Goal: Find specific page/section: Find specific page/section

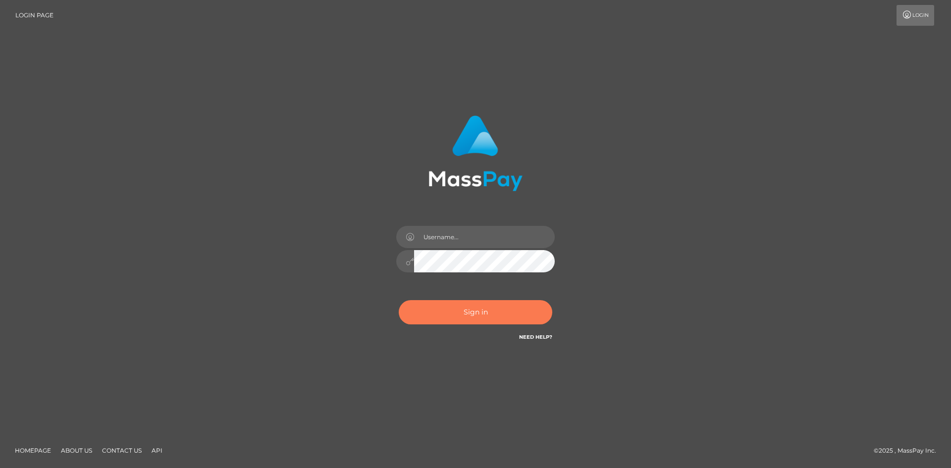
click at [488, 313] on button "Sign in" at bounding box center [475, 312] width 153 height 24
type input "hello.feetfinder"
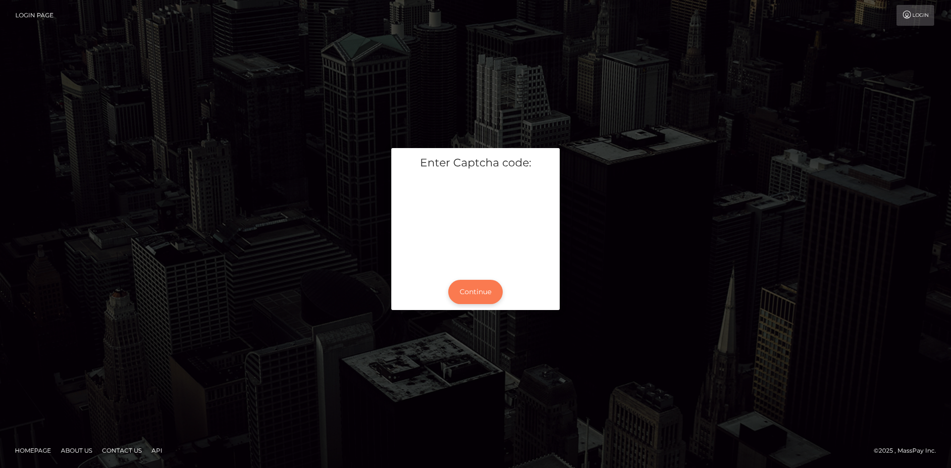
click at [480, 291] on button "Continue" at bounding box center [475, 292] width 54 height 24
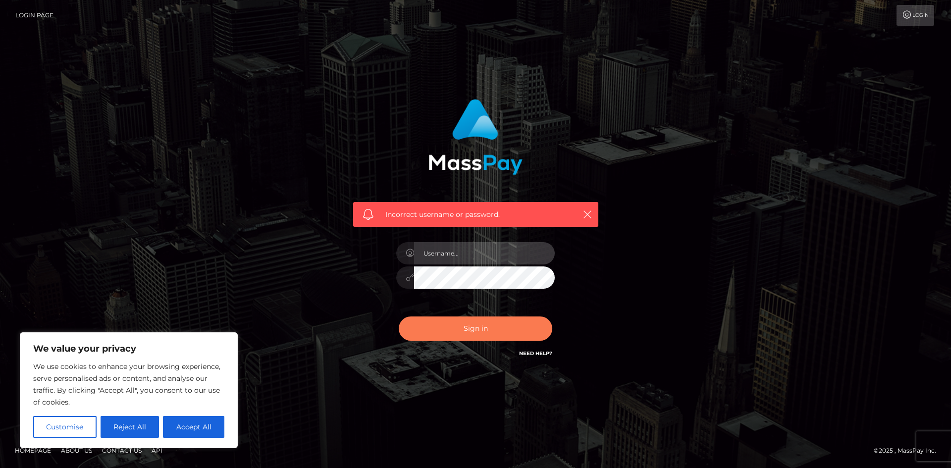
type input "hello.feetfinder"
click at [485, 332] on button "Sign in" at bounding box center [475, 328] width 153 height 24
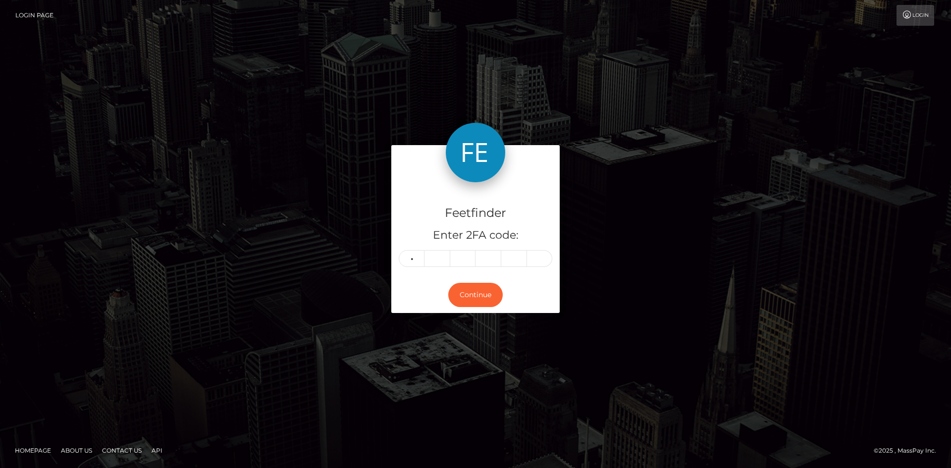
type input "9"
type input "7"
type input "9"
type input "8"
type input "1"
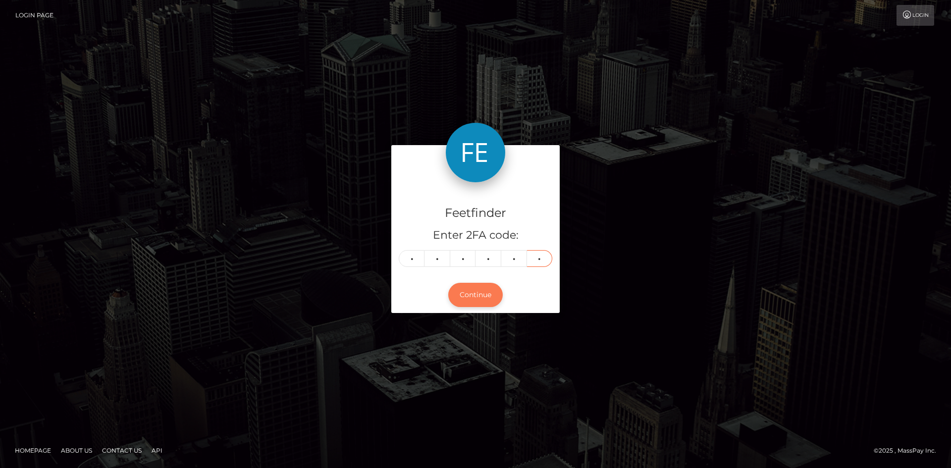
type input "0"
click at [477, 295] on button "Continue" at bounding box center [475, 295] width 54 height 24
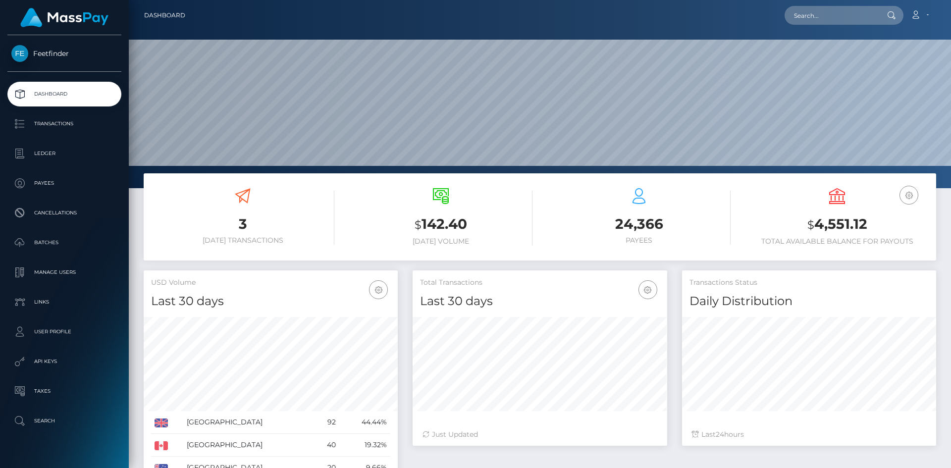
scroll to position [176, 254]
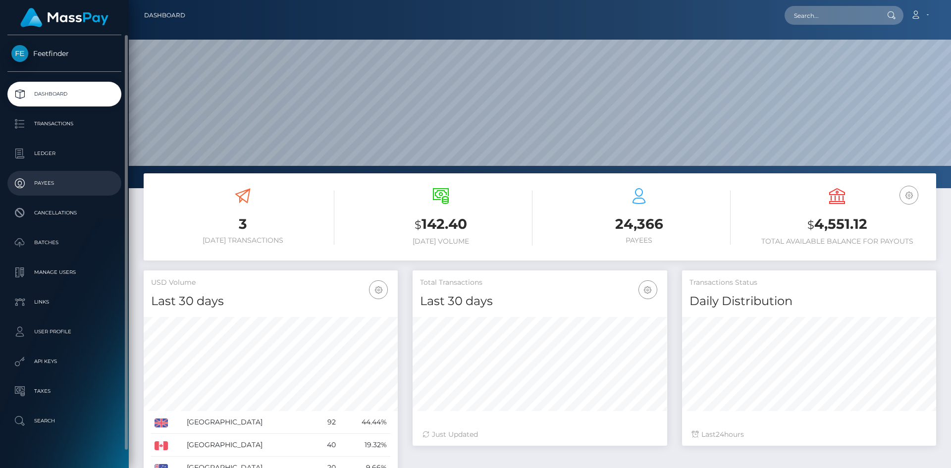
click at [48, 183] on p "Payees" at bounding box center [64, 183] width 106 height 15
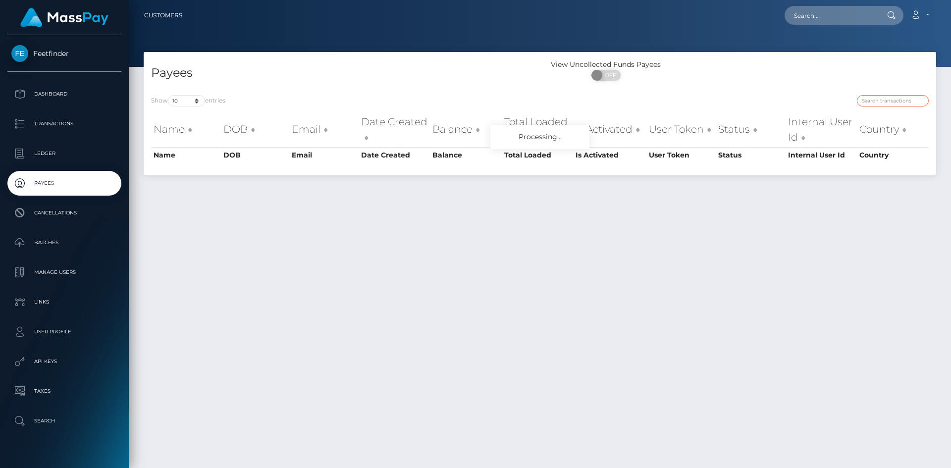
click at [888, 105] on input "search" at bounding box center [893, 100] width 72 height 11
paste input "5d4319d2-7da6-11f0-8023-0266f44cc279"
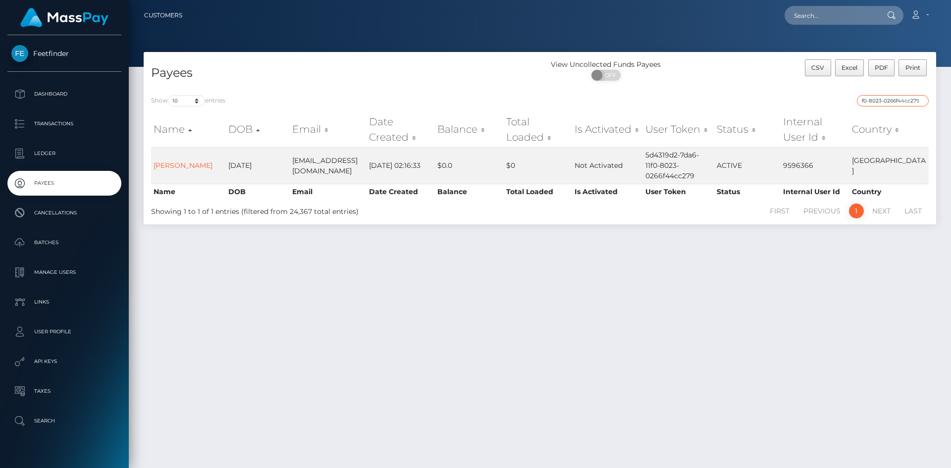
type input "5d4319d2-7da6-11f0-8023-0266f44cc279"
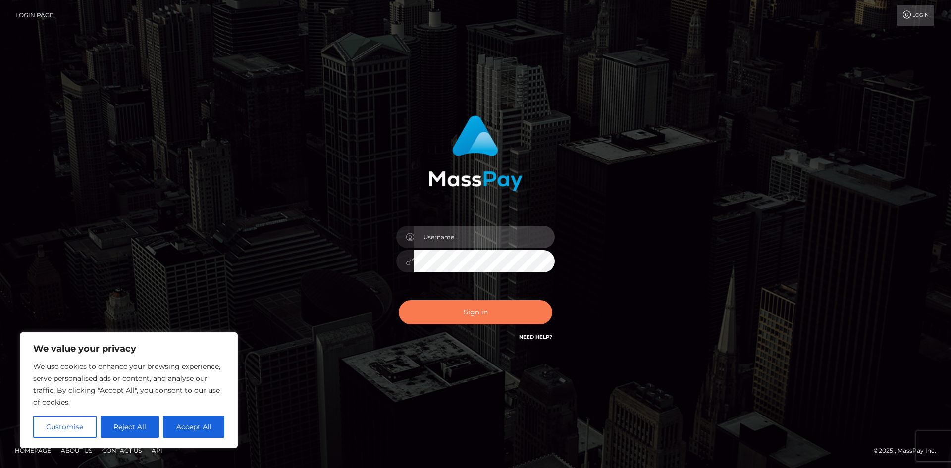
type input "hello.feetfinder"
click at [470, 315] on button "Sign in" at bounding box center [475, 312] width 153 height 24
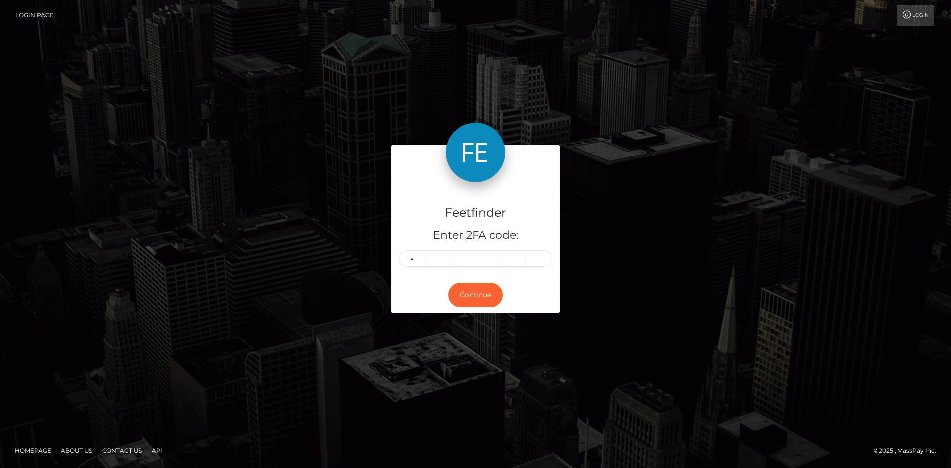
type input "1"
type input "5"
type input "3"
type input "5"
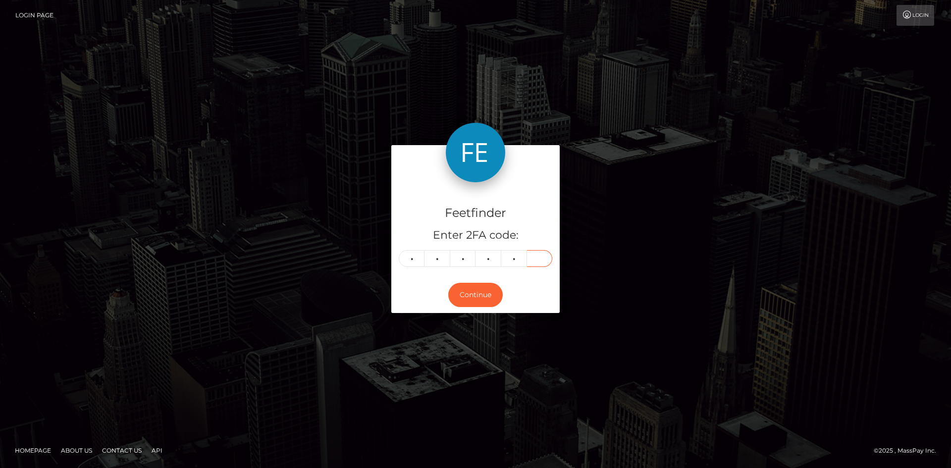
type input "1"
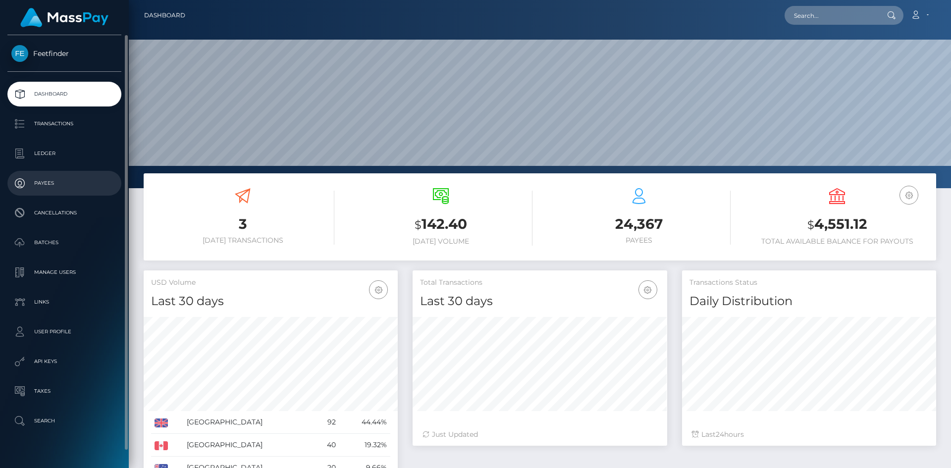
scroll to position [176, 254]
click at [44, 187] on p "Payees" at bounding box center [64, 183] width 106 height 15
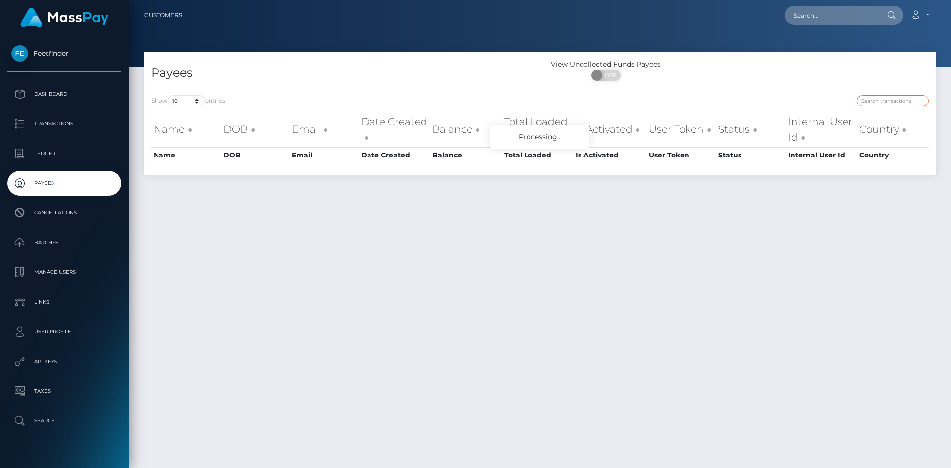
click at [881, 101] on input "search" at bounding box center [893, 100] width 72 height 11
paste input "0867ed1e-76c9-11f0-9703-0266f44cc279"
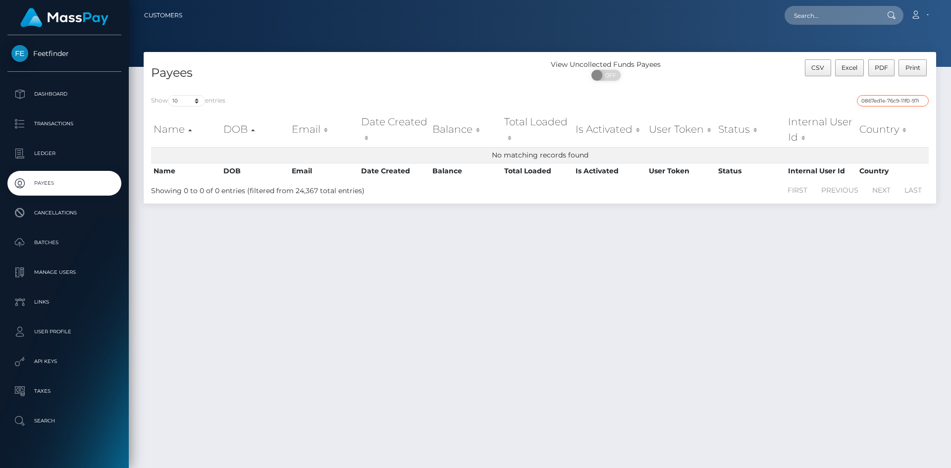
click at [887, 104] on input "0867ed1e-76c9-11f0-9703-0266f44cc279" at bounding box center [893, 100] width 72 height 11
paste input "ca43a567-7d6e-11f0-8023-0266f44cc279"
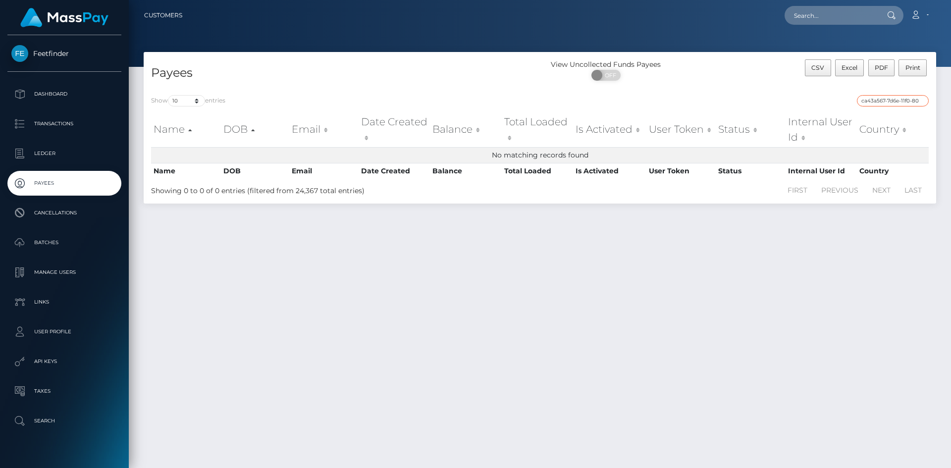
scroll to position [0, 44]
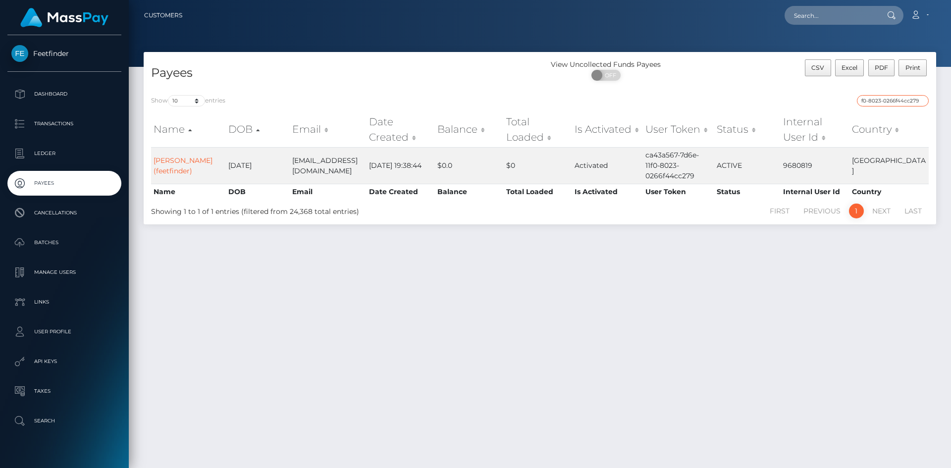
type input "ca43a567-7d6e-11f0-8023-0266f44cc279"
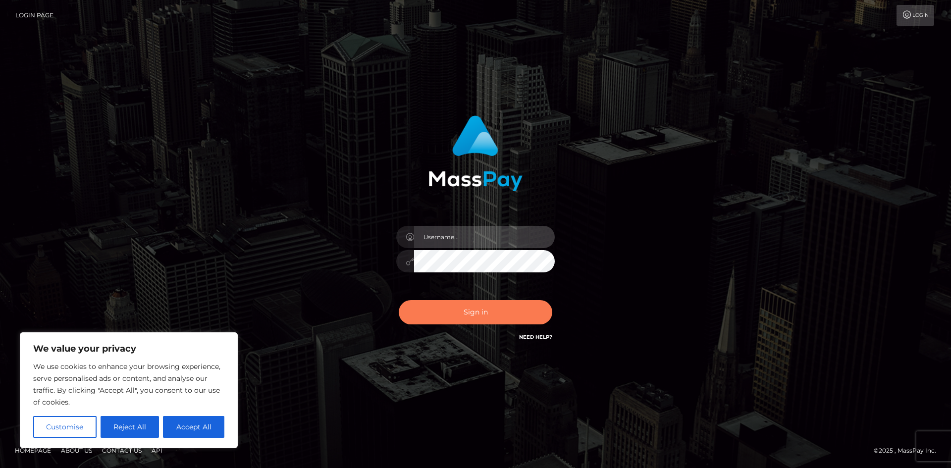
type input "hello.feetfinder"
click at [495, 307] on button "Sign in" at bounding box center [475, 312] width 153 height 24
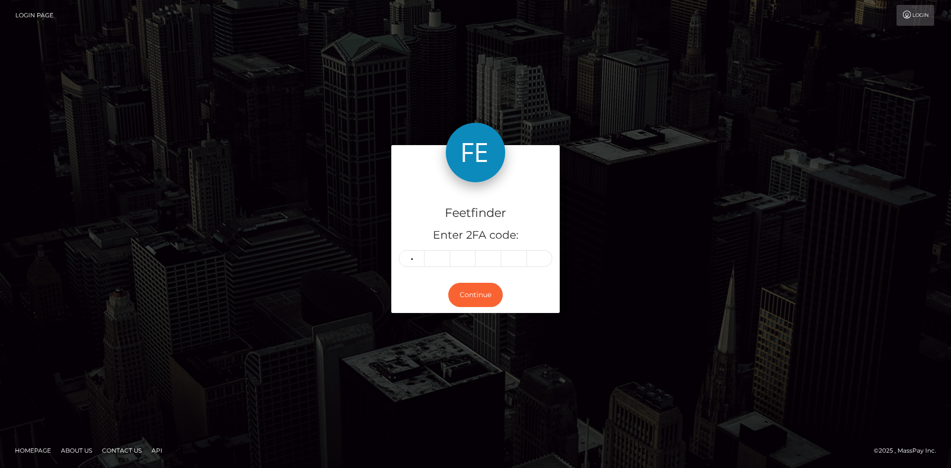
type input "1"
type input "0"
type input "3"
type input "9"
type input "7"
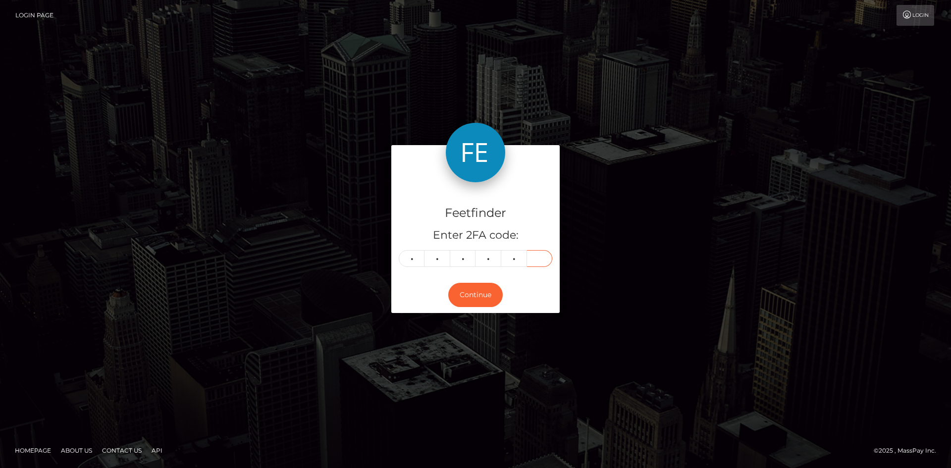
type input "8"
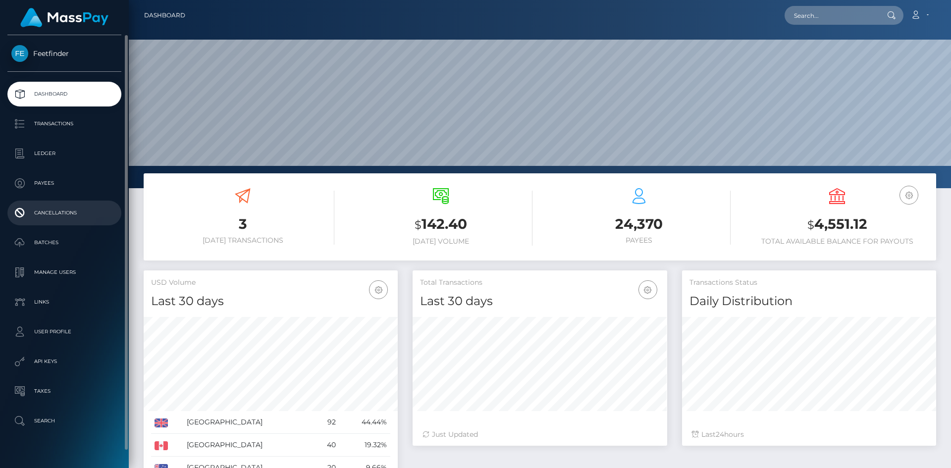
scroll to position [176, 254]
click at [47, 187] on p "Payees" at bounding box center [64, 183] width 106 height 15
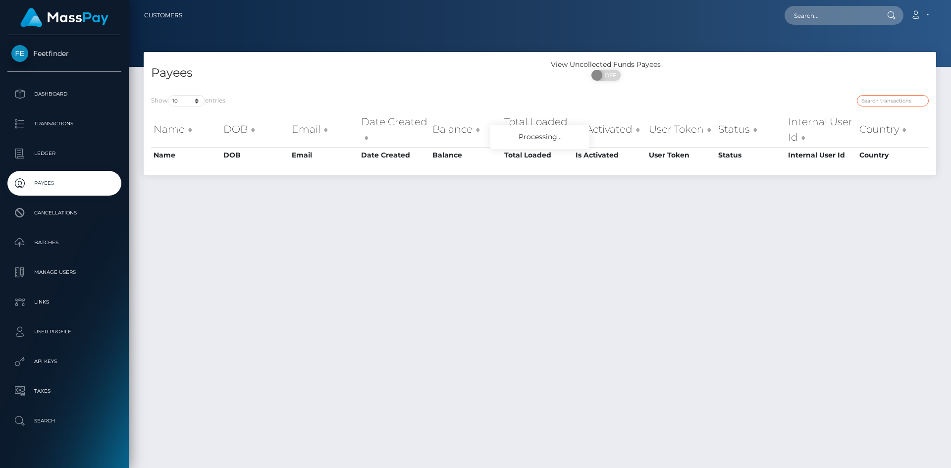
click at [897, 102] on input "search" at bounding box center [893, 100] width 72 height 11
paste input "8b833bb8-7c42-11f0-8023-0266f44cc279"
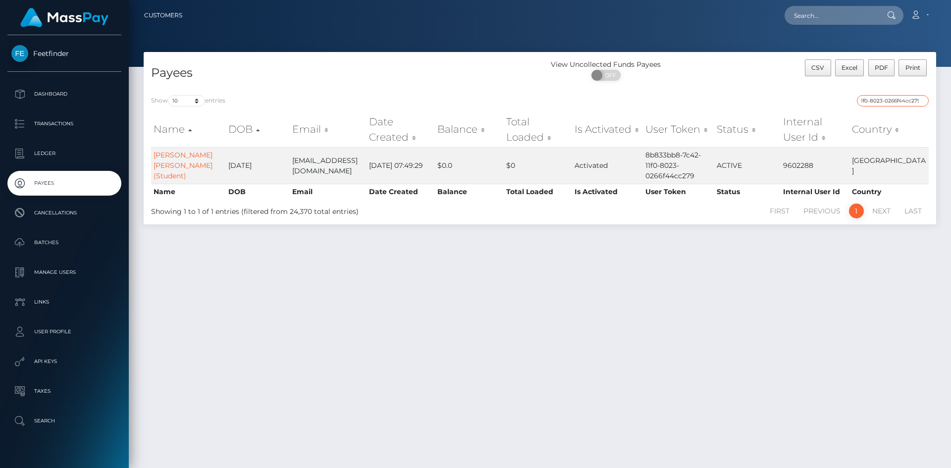
type input "8b833bb8-7c42-11f0-8023-0266f44cc279"
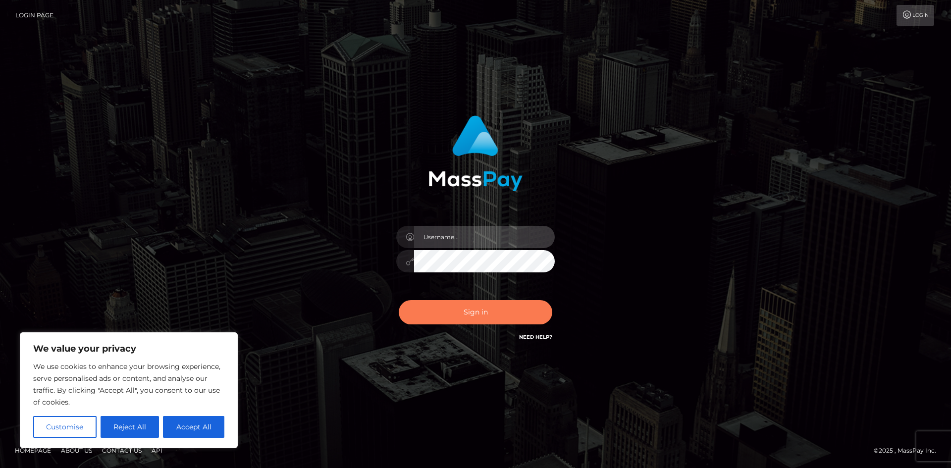
type input "hello.feetfinder"
click at [488, 316] on button "Sign in" at bounding box center [475, 312] width 153 height 24
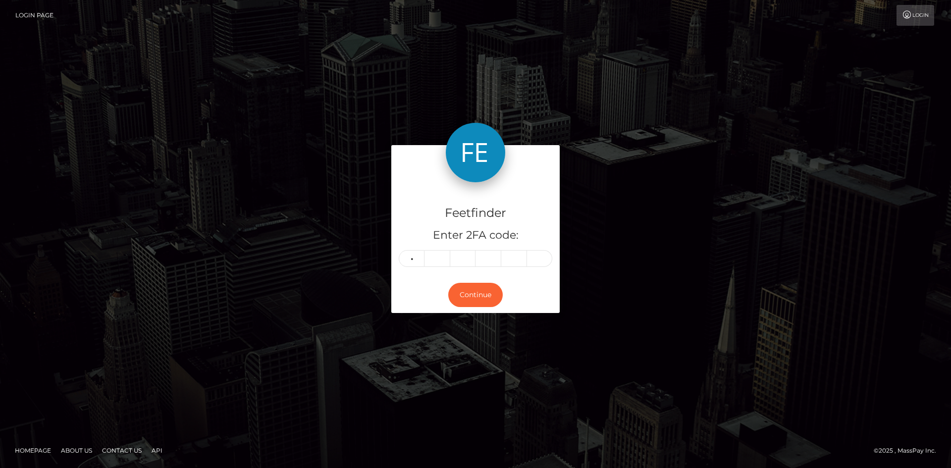
type input "4"
type input "5"
type input "3"
type input "5"
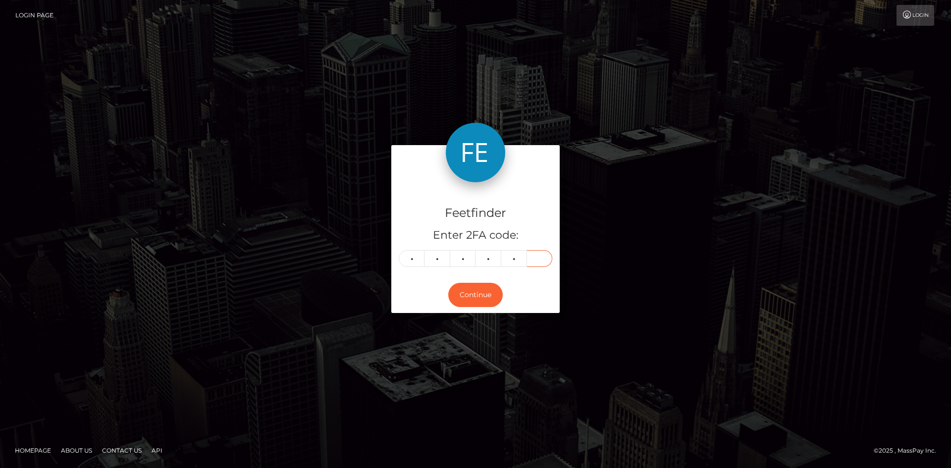
type input "7"
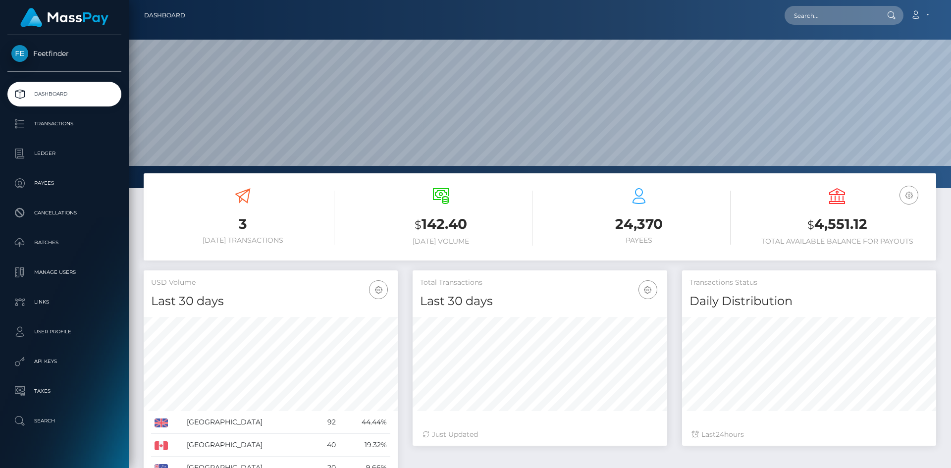
scroll to position [176, 254]
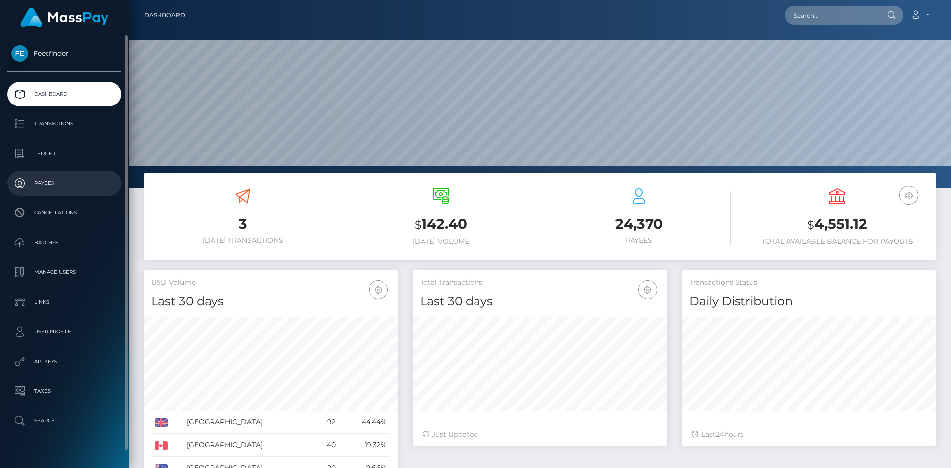
click at [56, 185] on p "Payees" at bounding box center [64, 183] width 106 height 15
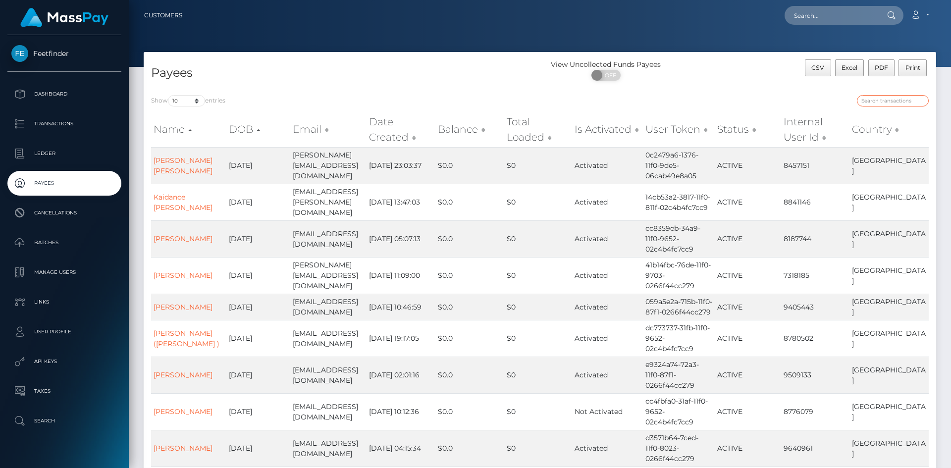
click at [913, 104] on input "search" at bounding box center [893, 100] width 72 height 11
paste input "5d4319d2-7da6-11f0-8023-0266f44cc279"
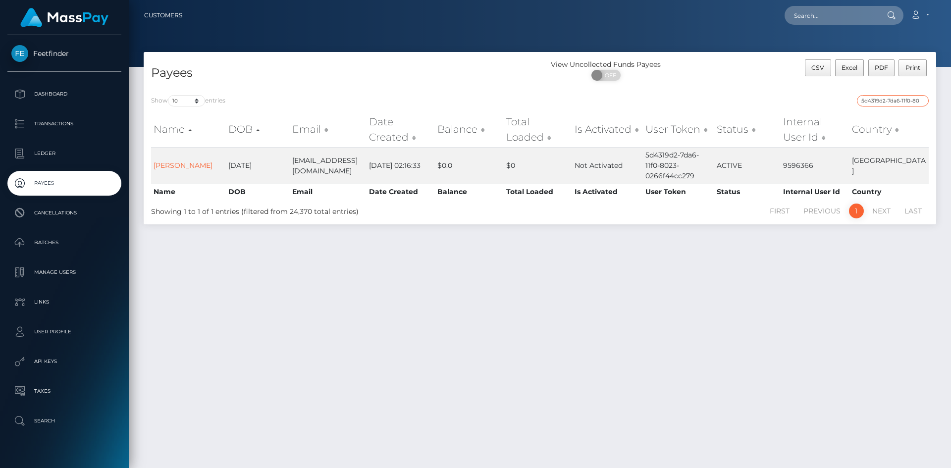
click at [890, 99] on input "5d4319d2-7da6-11f0-8023-0266f44cc279" at bounding box center [893, 100] width 72 height 11
click at [889, 99] on input "5d4319d2-7da6-11f0-8023-0266f44cc279" at bounding box center [893, 100] width 72 height 11
paste input "f03487f0-7de9"
click at [896, 103] on input "f03487f0-7de9-11f0-8023-0266f44cc279" at bounding box center [893, 100] width 72 height 11
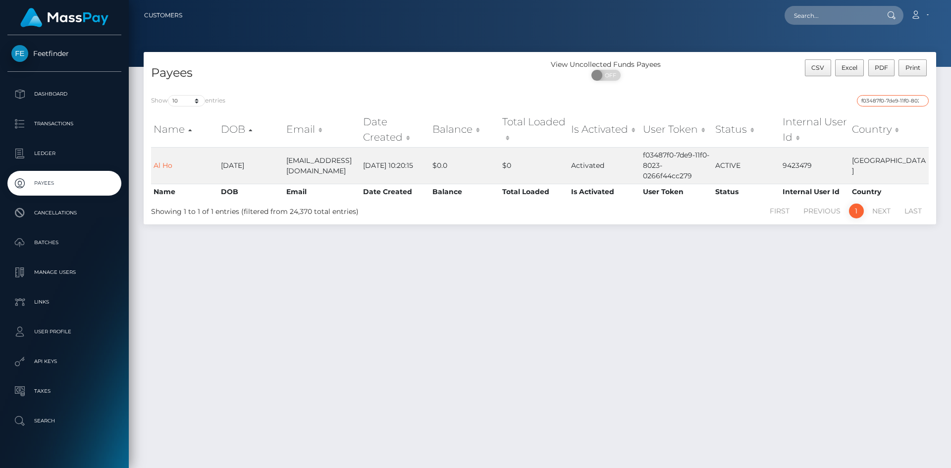
click at [896, 101] on input "f03487f0-7de9-11f0-8023-0266f44cc279" at bounding box center [893, 100] width 72 height 11
paste input "65c208e0-72e9-11f0-87f1"
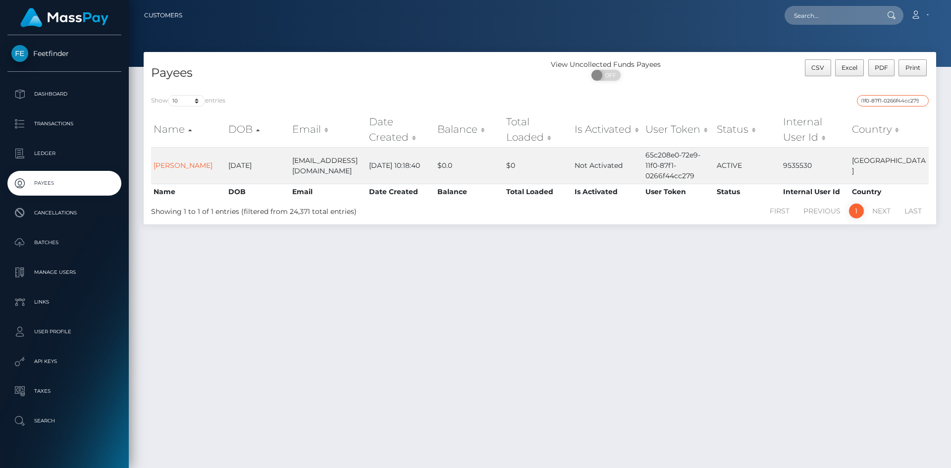
type input "65c208e0-72e9-11f0-87f1-0266f44cc279"
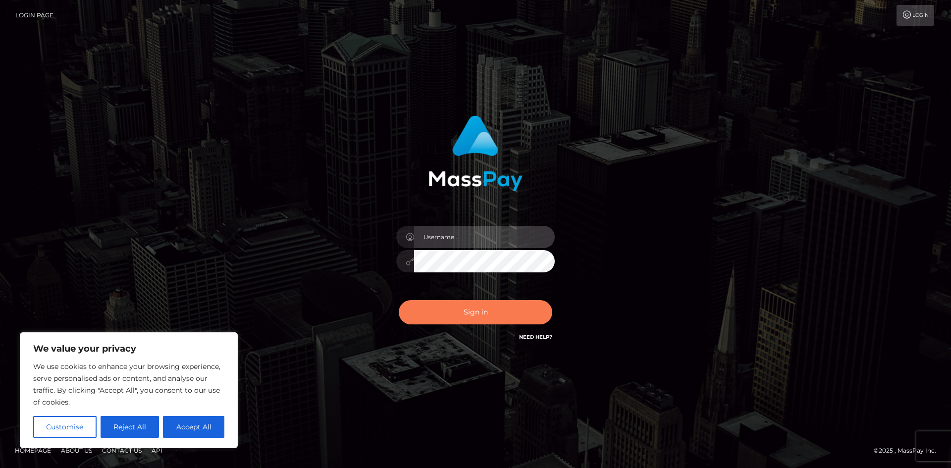
type input "hello.feetfinder"
click at [505, 319] on button "Sign in" at bounding box center [475, 312] width 153 height 24
type input "hello.feetfinder"
click at [513, 313] on button "Sign in" at bounding box center [475, 312] width 153 height 24
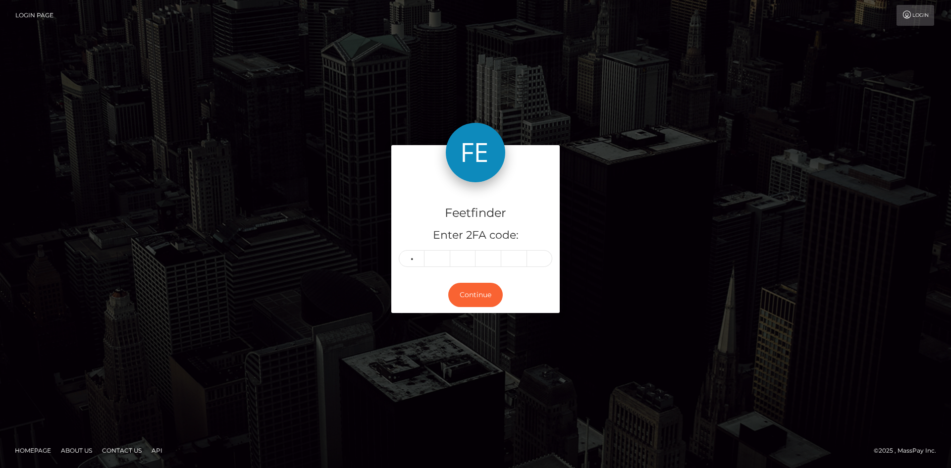
type input "7"
type input "4"
type input "3"
type input "4"
type input "3"
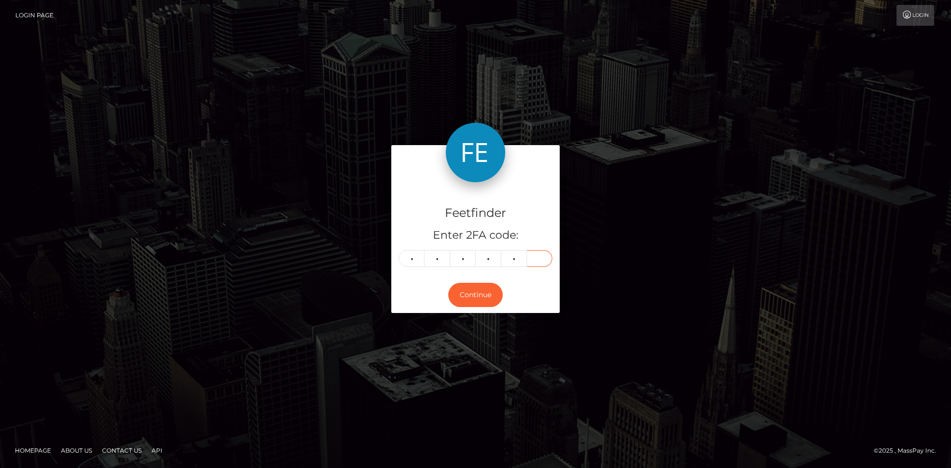
type input "6"
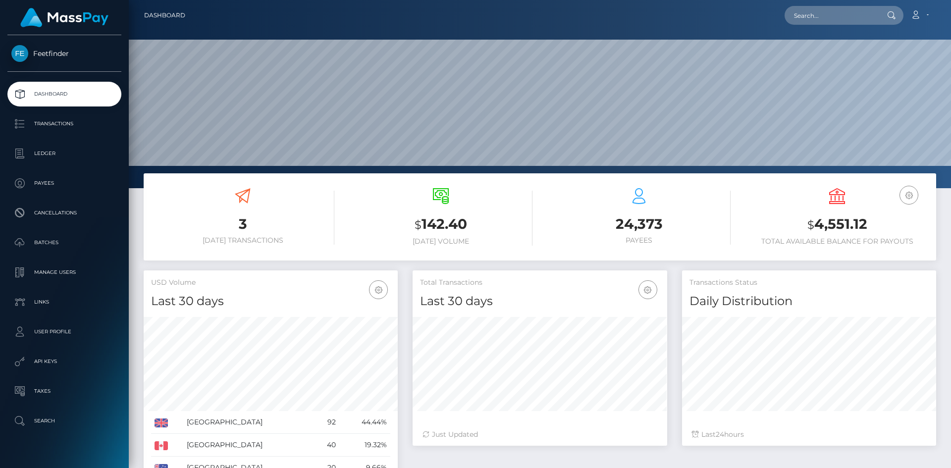
scroll to position [176, 254]
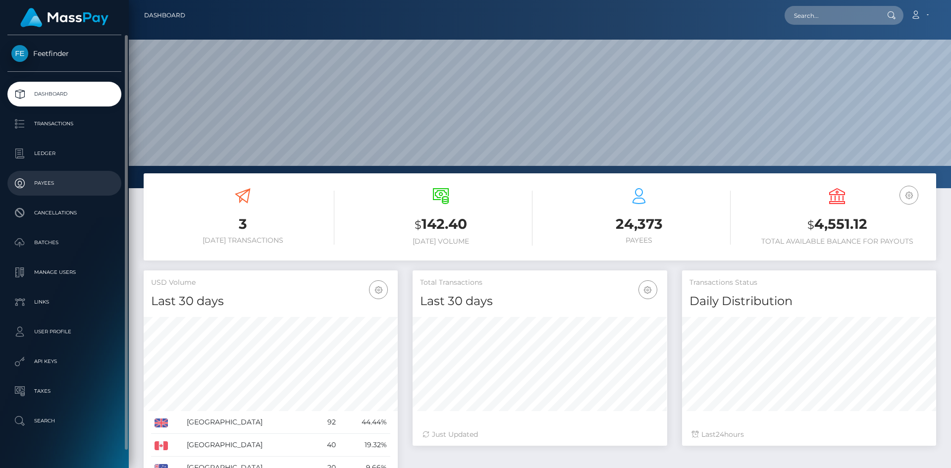
click at [65, 183] on p "Payees" at bounding box center [64, 183] width 106 height 15
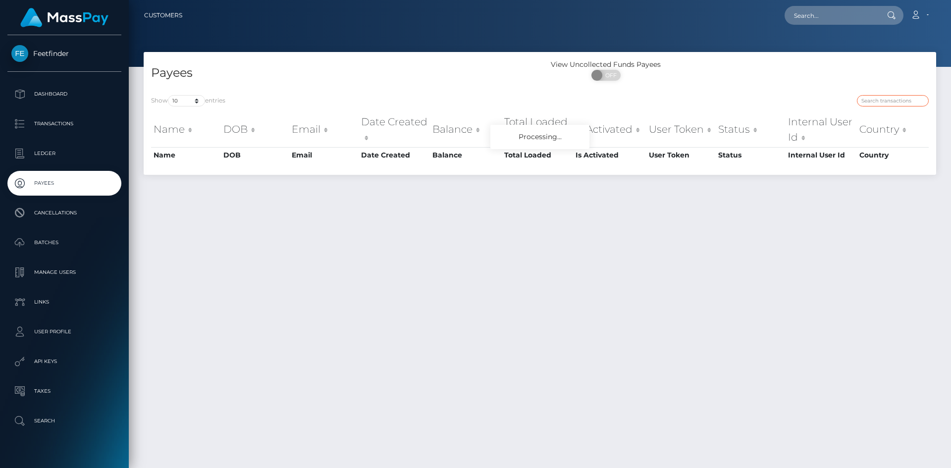
click at [909, 99] on input "search" at bounding box center [893, 100] width 72 height 11
paste input "7a92217e-67ea-11f0-a026-06178c1a380f"
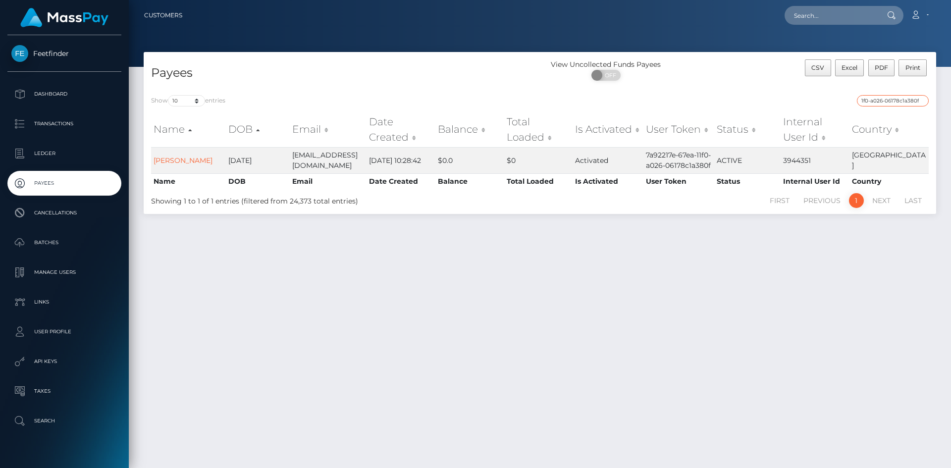
type input "7a92217e-67ea-11f0-a026-06178c1a380f"
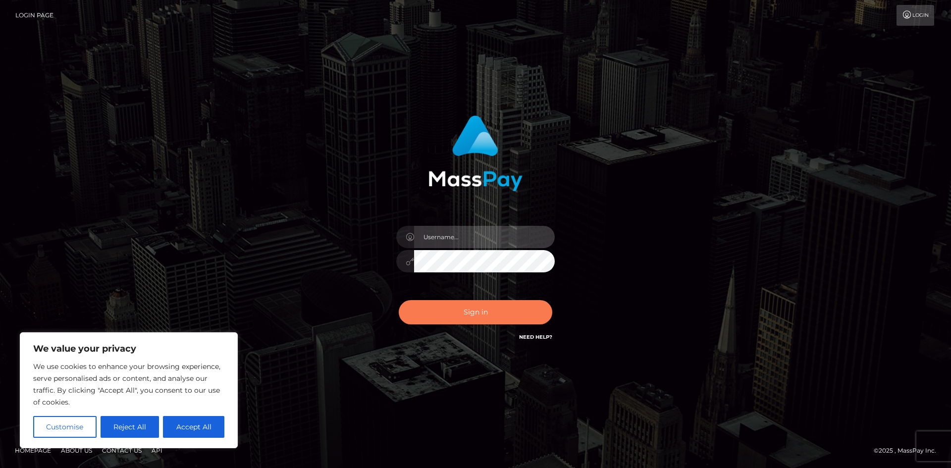
type input "hello.feetfinder"
click at [466, 314] on button "Sign in" at bounding box center [475, 312] width 153 height 24
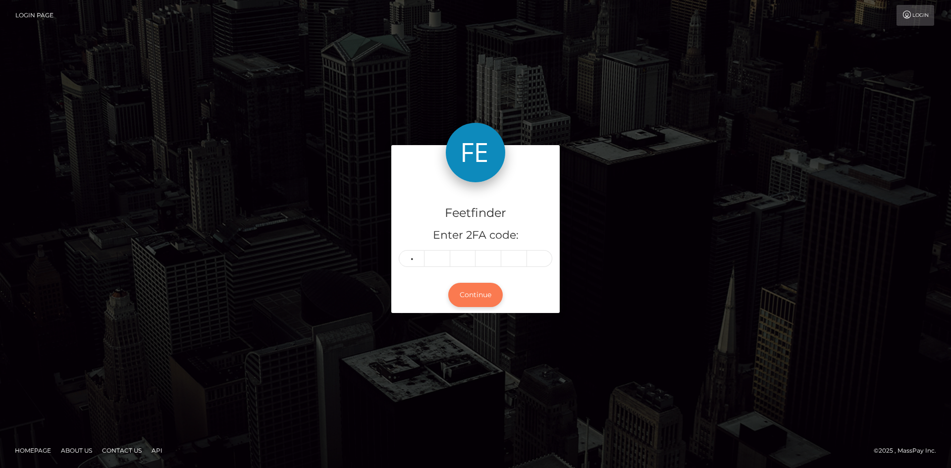
type input "7"
type input "0"
type input "7"
type input "3"
type input "7"
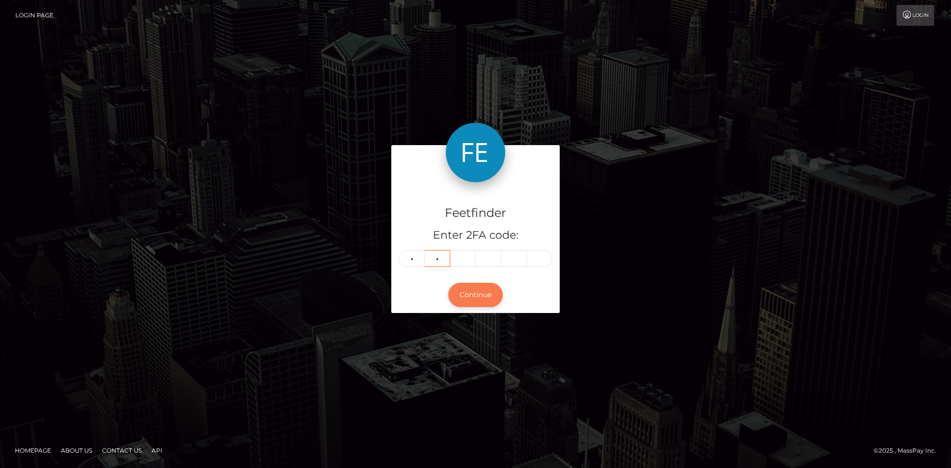
type input "0"
type input "7"
type input "3"
type input "0"
type input "2"
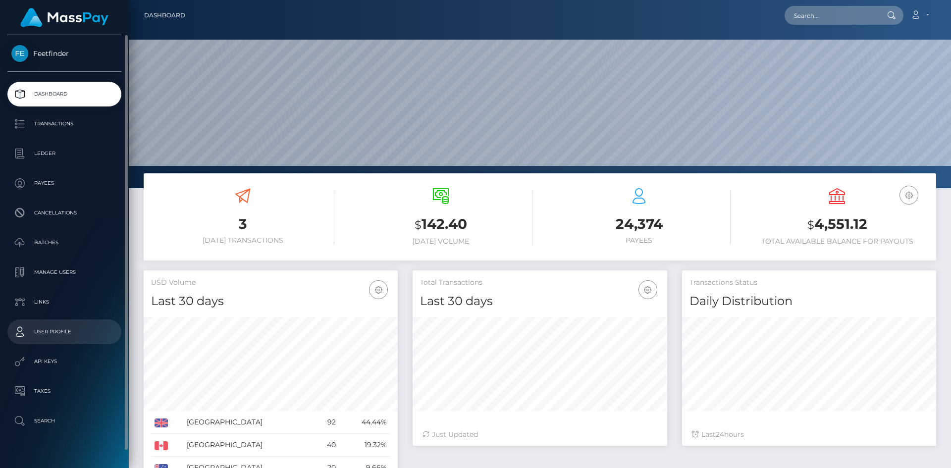
scroll to position [176, 254]
click at [46, 177] on p "Payees" at bounding box center [64, 183] width 106 height 15
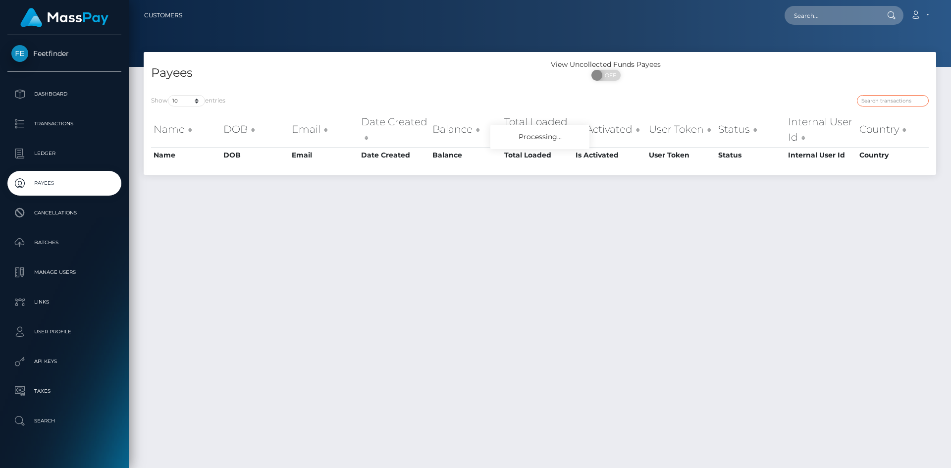
click at [902, 102] on input "search" at bounding box center [893, 100] width 72 height 11
paste input "7dbfd133-7cc3-11f0-8023-0266f44cc279"
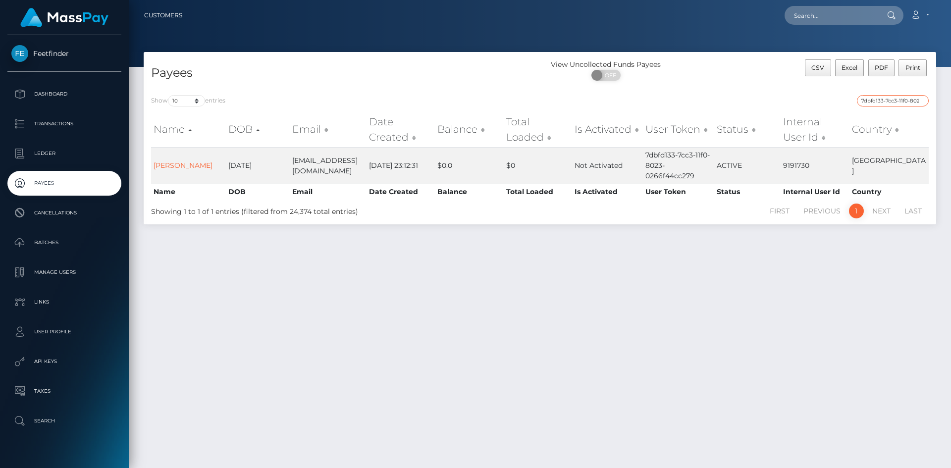
click at [902, 101] on input "7dbfd133-7cc3-11f0-8023-0266f44cc279" at bounding box center [893, 100] width 72 height 11
paste input "32d50d03-7e22"
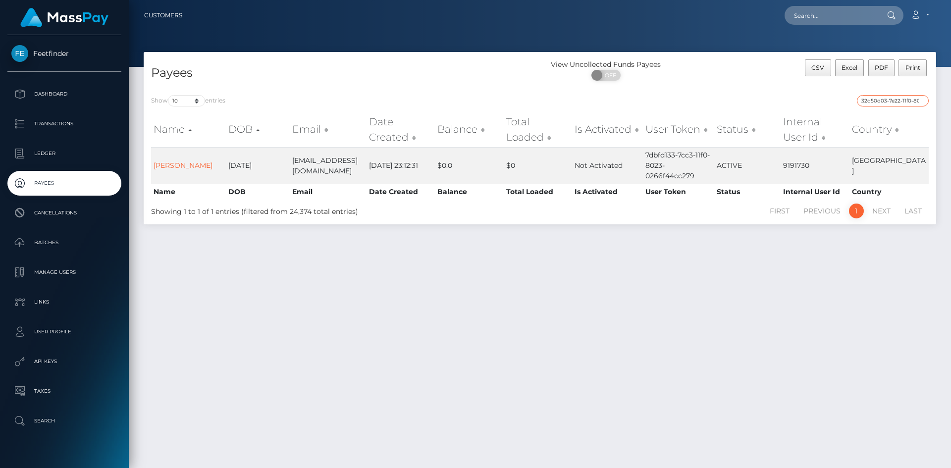
scroll to position [0, 44]
type input "32d50d03-7e22-11f0-8023-0266f44cc279"
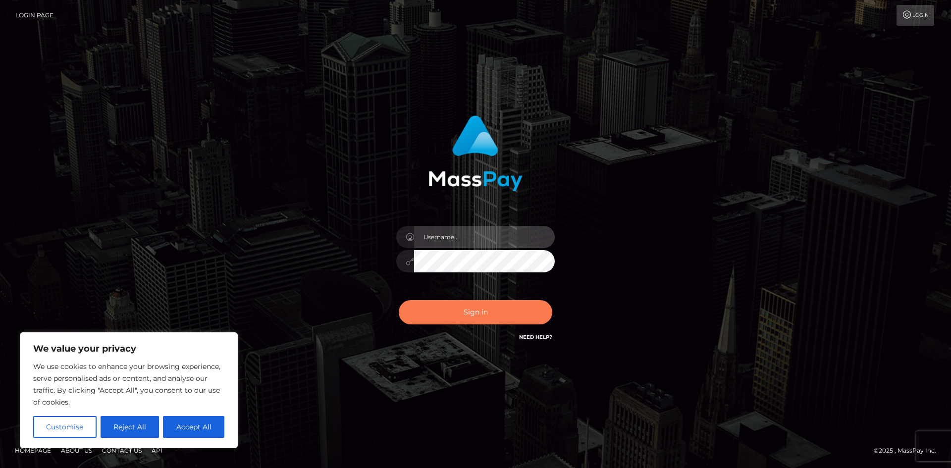
type input "hello.feetfinder"
click at [493, 310] on button "Sign in" at bounding box center [475, 312] width 153 height 24
click at [493, 310] on div "Sign in Need Help?" at bounding box center [475, 316] width 173 height 44
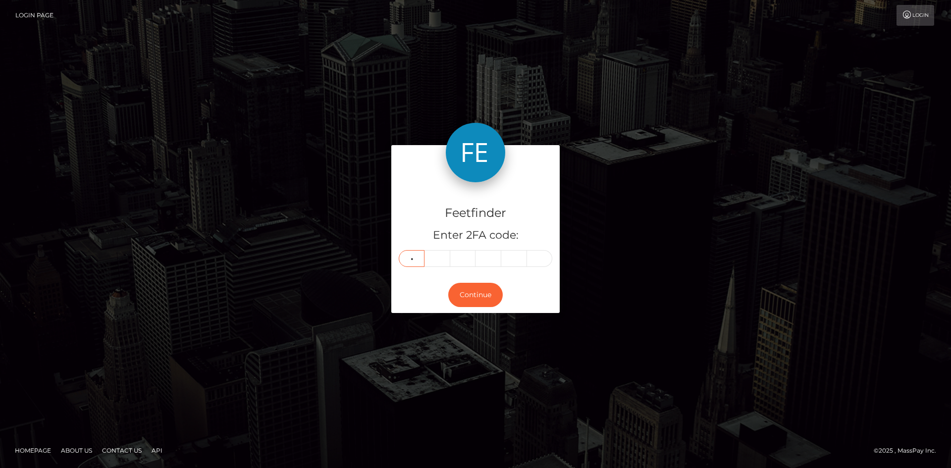
type input "0"
type input "3"
type input "9"
type input "1"
type input "5"
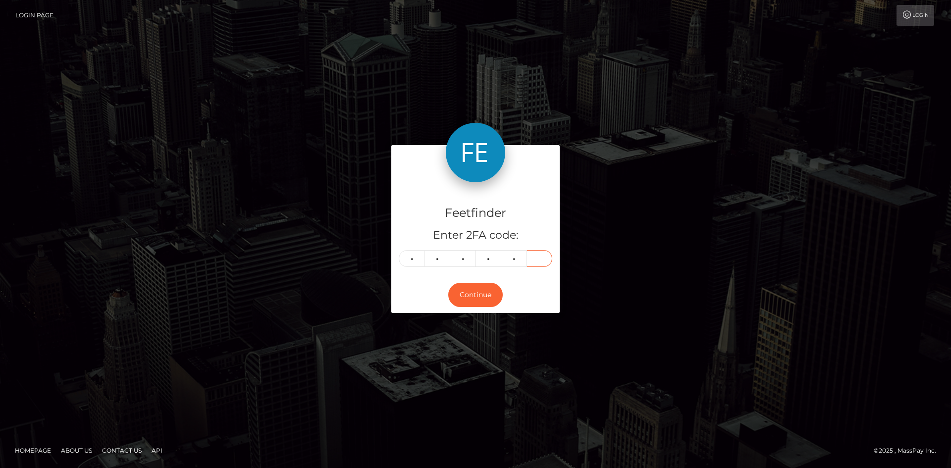
type input "4"
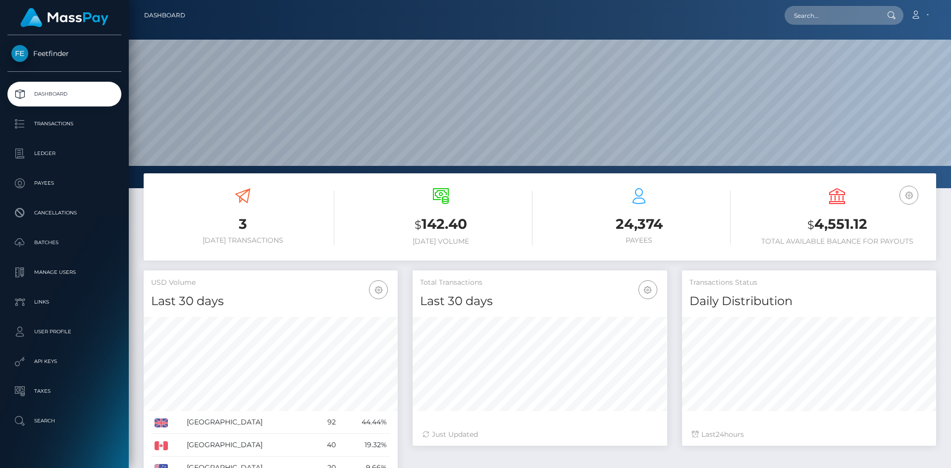
scroll to position [176, 254]
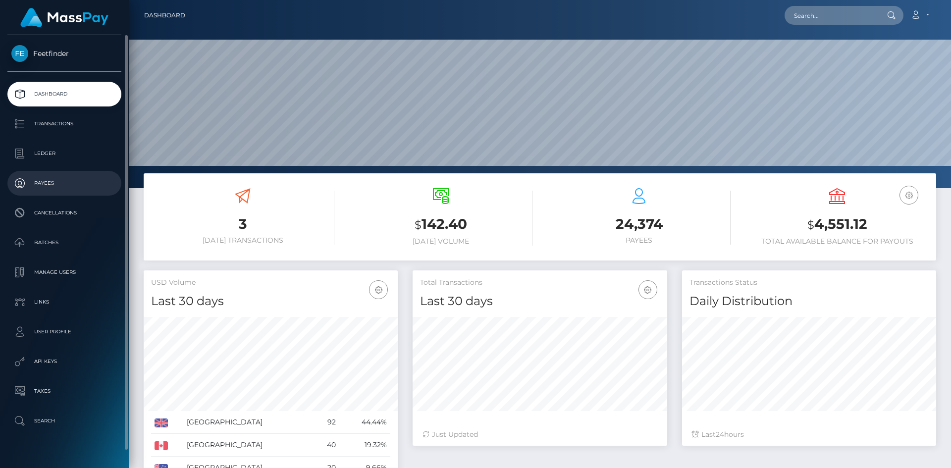
click at [62, 182] on p "Payees" at bounding box center [64, 183] width 106 height 15
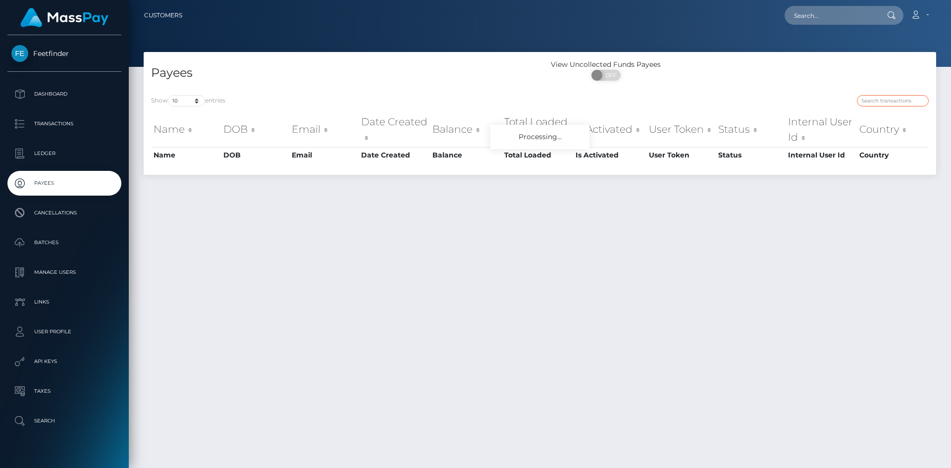
click at [908, 102] on input "search" at bounding box center [893, 100] width 72 height 11
paste input "[EMAIL_ADDRESS][DOMAIN_NAME]"
type input "[EMAIL_ADDRESS][DOMAIN_NAME]"
drag, startPoint x: 919, startPoint y: 103, endPoint x: 752, endPoint y: 83, distance: 168.5
click at [753, 84] on div "Payees View Uncollected Funds Payees ON OFF Show 10 25 50 100 250 entries [EMAI…" at bounding box center [540, 113] width 792 height 123
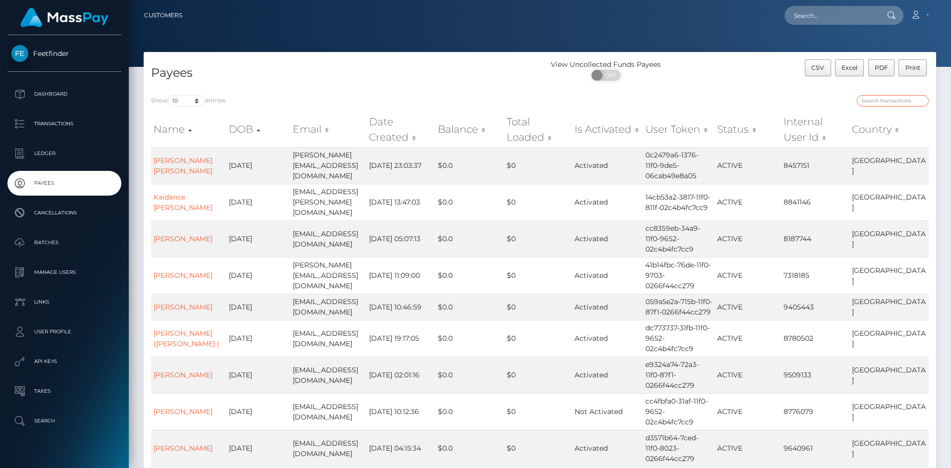
click at [900, 102] on input "search" at bounding box center [893, 100] width 72 height 11
paste input "d2f428cc-7f4f-11f0-8023-0266f44cc279"
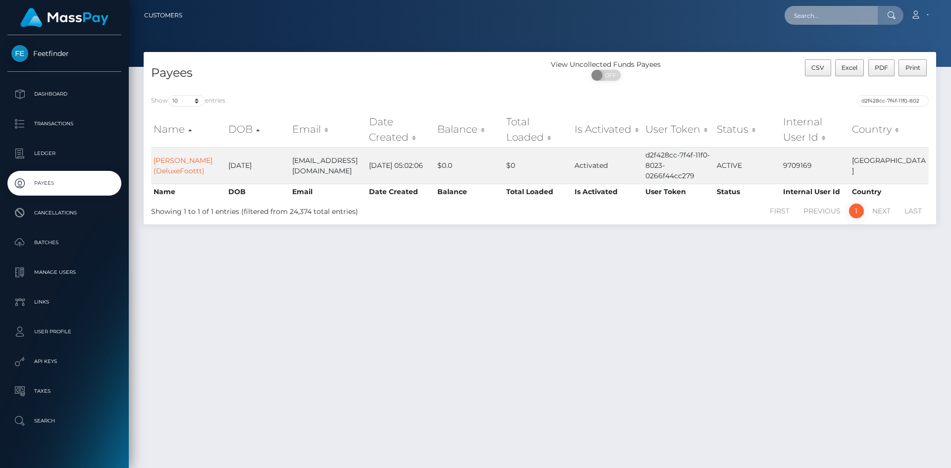
click at [841, 14] on input "text" at bounding box center [830, 15] width 93 height 19
click at [893, 103] on input "d2f428cc-7f4f-11f0-8023-0266f44cc279" at bounding box center [893, 100] width 72 height 11
paste input "bc95330c-7efd"
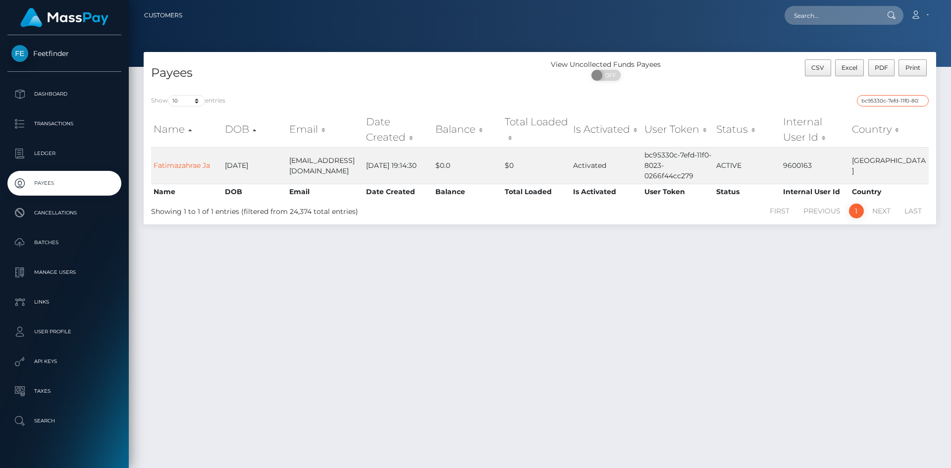
click at [897, 103] on input "bc95330c-7efd-11f0-8023-0266f44cc279" at bounding box center [893, 100] width 72 height 11
click at [898, 103] on input "bc95330c-7efd-11f0-8023-0266f44cc279" at bounding box center [893, 100] width 72 height 11
paste input "7ac4fb03-78d6-11f0-970"
click at [899, 100] on input "7ac4fb03-78d6-11f0-9703-0266f44cc279" at bounding box center [893, 100] width 72 height 11
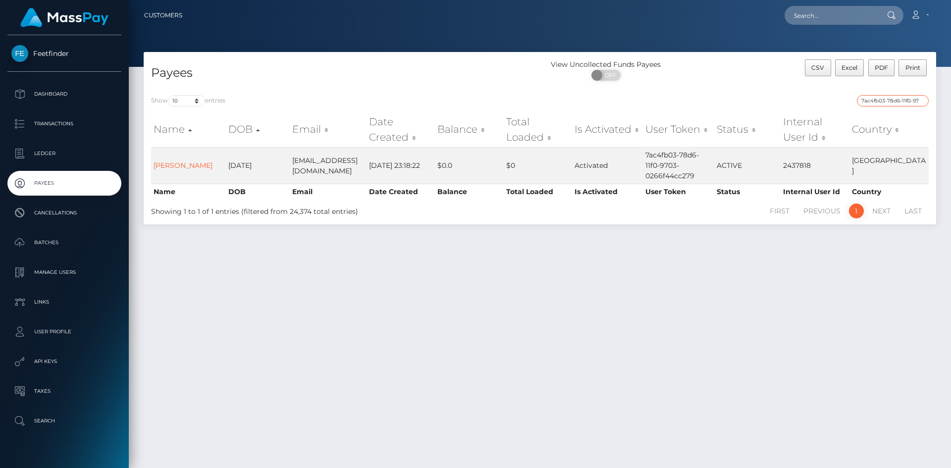
click at [899, 100] on input "7ac4fb03-78d6-11f0-9703-0266f44cc279" at bounding box center [893, 100] width 72 height 11
click at [898, 99] on input "7ac4fb03-78d6-11f0-9703-0266f44cc279" at bounding box center [893, 100] width 72 height 11
paste input ""caseywalker1@hotmail.com ""
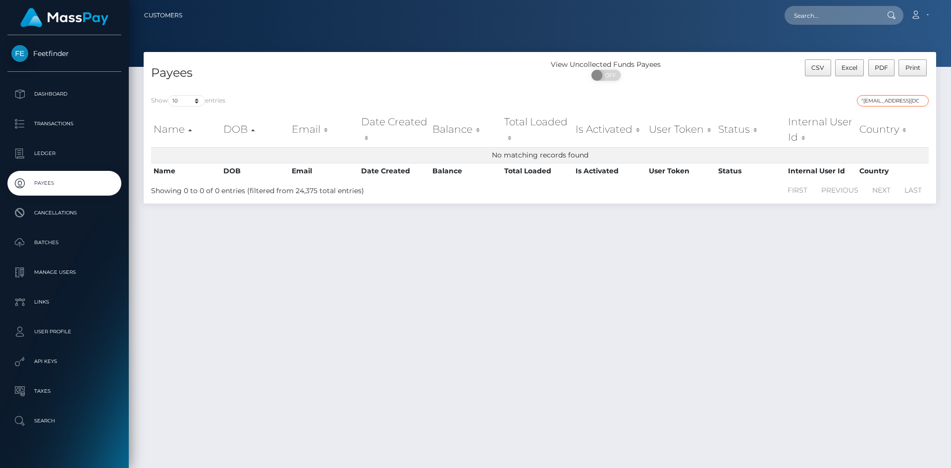
click at [892, 101] on input ""caseywalker1@hotmail.com" at bounding box center [893, 100] width 72 height 11
paste input "7ac4fb03-78d6-11f0-9703-0266f44cc279"
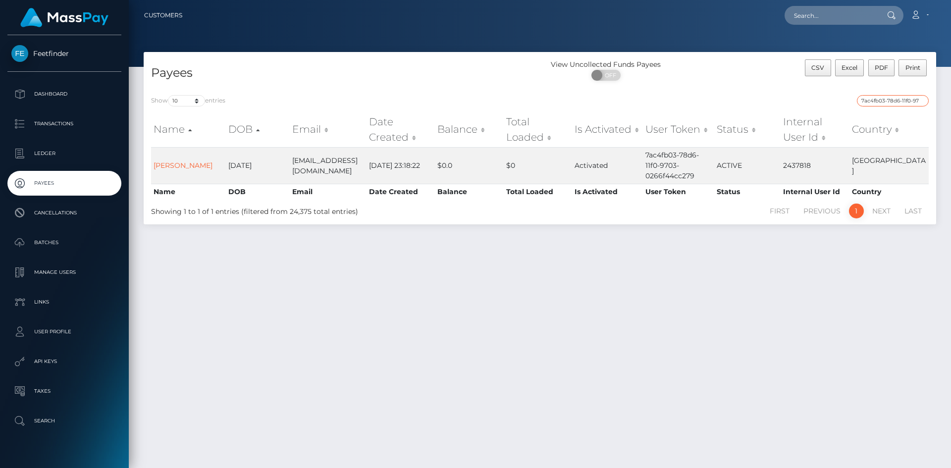
click at [895, 101] on input "7ac4fb03-78d6-11f0-9703-0266f44cc279" at bounding box center [893, 100] width 72 height 11
paste input "fc3b2df1-76b3"
type input "fc3b2df1-76b3-11f0-9703-0266f44cc279"
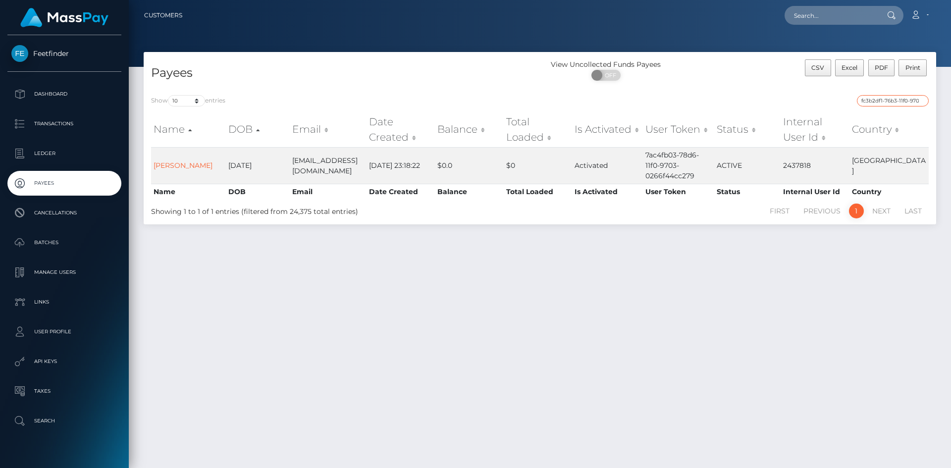
scroll to position [0, 41]
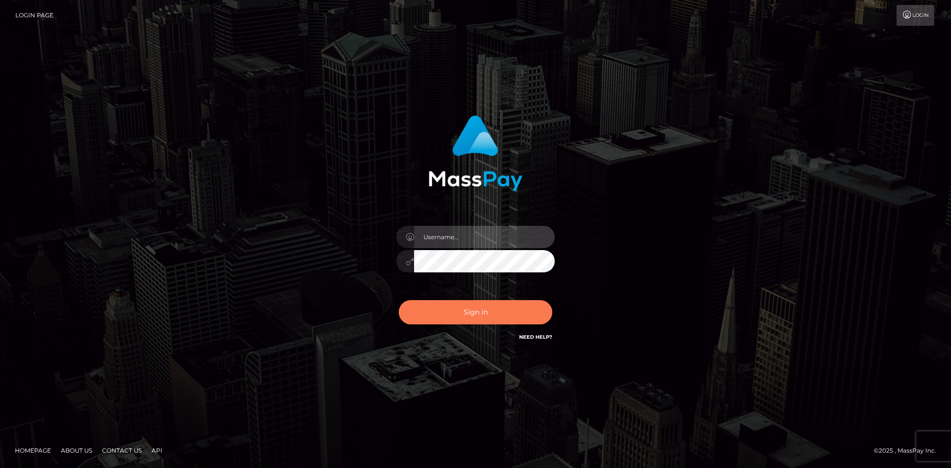
type input "hello.feetfinder"
click at [502, 315] on button "Sign in" at bounding box center [475, 312] width 153 height 24
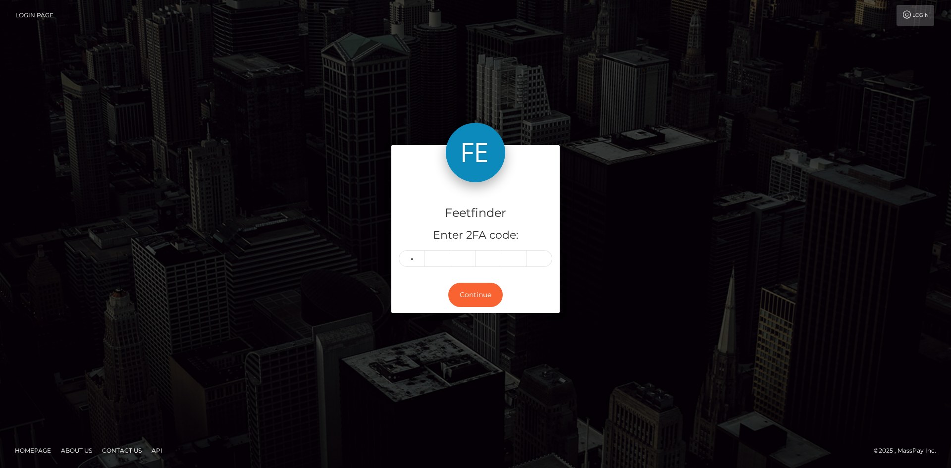
type input "0"
type input "1"
type input "7"
type input "2"
type input "7"
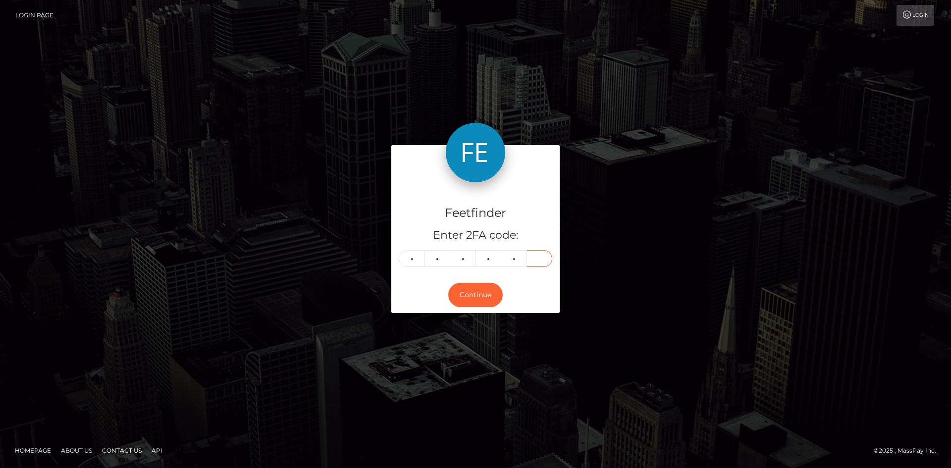
type input "2"
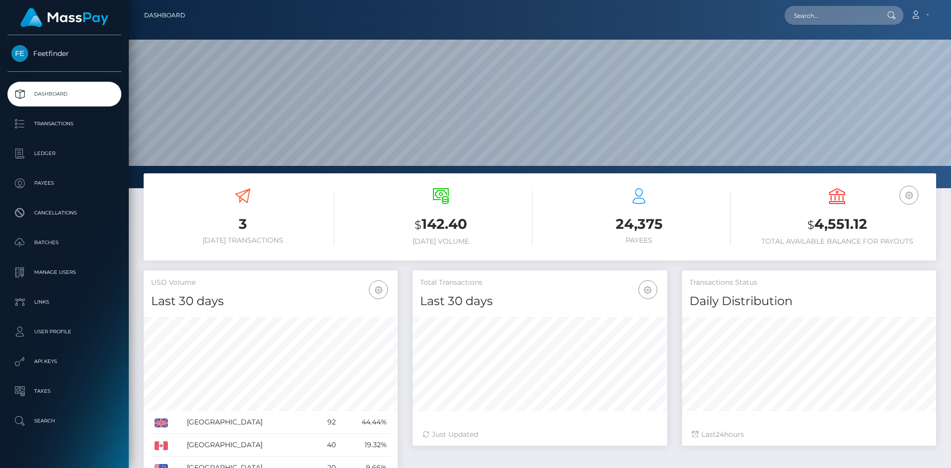
scroll to position [176, 254]
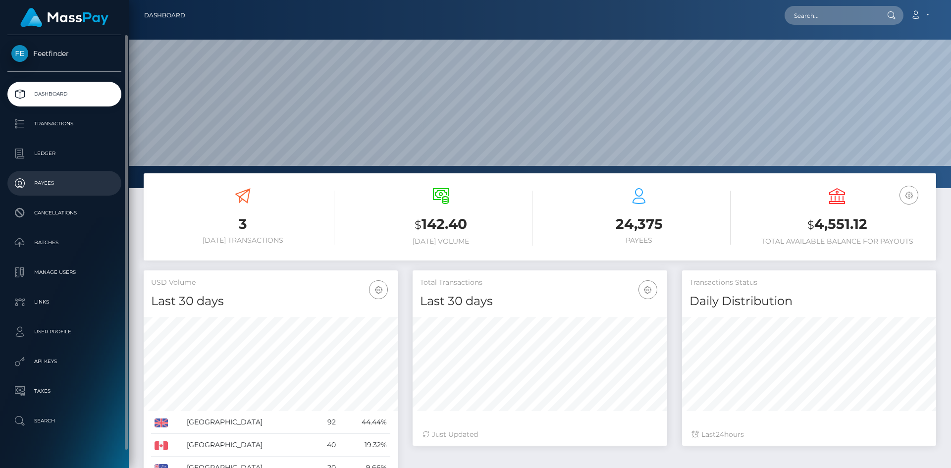
click at [67, 184] on p "Payees" at bounding box center [64, 183] width 106 height 15
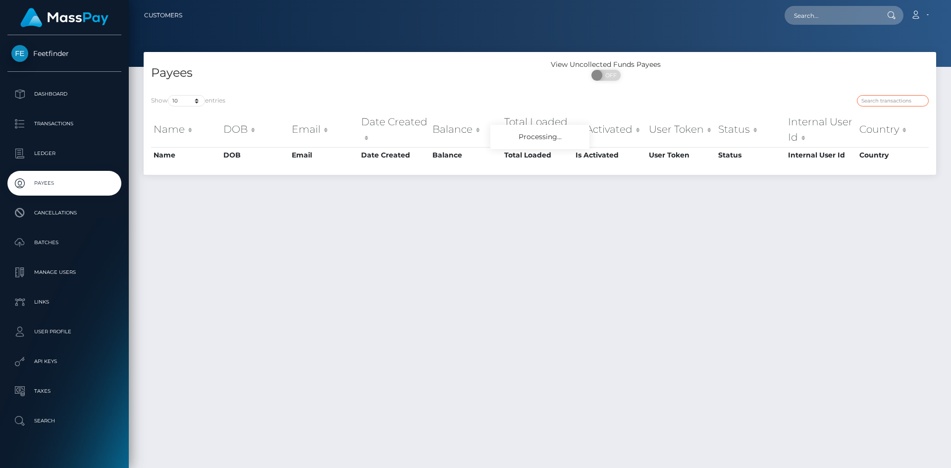
click at [901, 99] on input "search" at bounding box center [893, 100] width 72 height 11
paste input "fc3b2df1-76b3-11f0-9703-0266f44cc279"
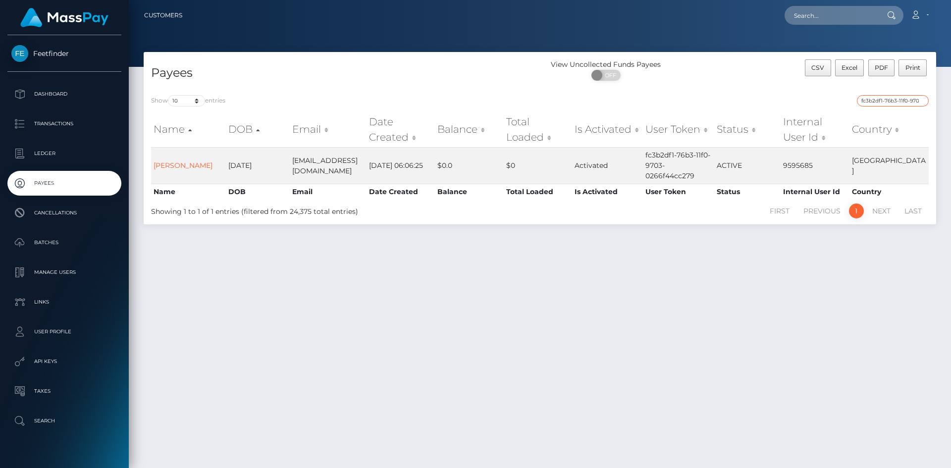
click at [895, 101] on input "fc3b2df1-76b3-11f0-9703-0266f44cc279" at bounding box center [893, 100] width 72 height 11
click at [895, 100] on input "fc3b2df1-76b3-11f0-9703-0266f44cc279" at bounding box center [893, 100] width 72 height 11
paste input "ec3ea0dd-5a73-11f0-b1fb-02a8c2768cb"
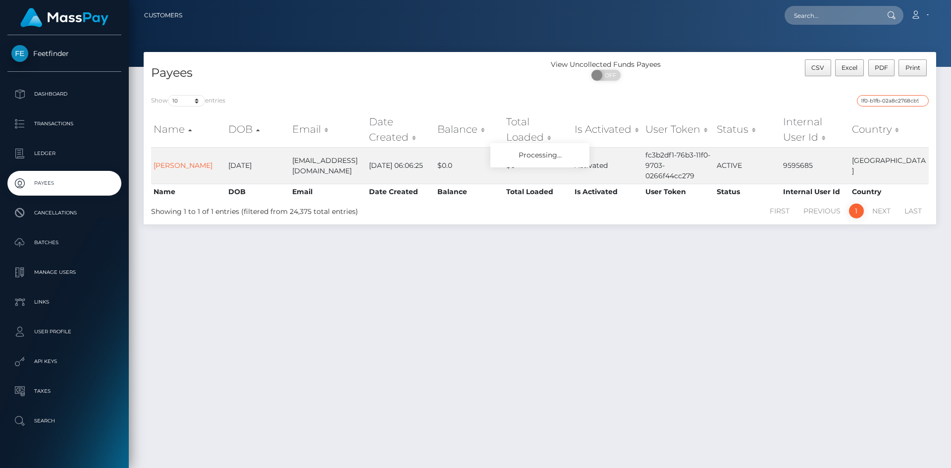
type input "ec3ea0dd-5a73-11f0-b1fb-02a8c2768cb9"
